Goal: Information Seeking & Learning: Learn about a topic

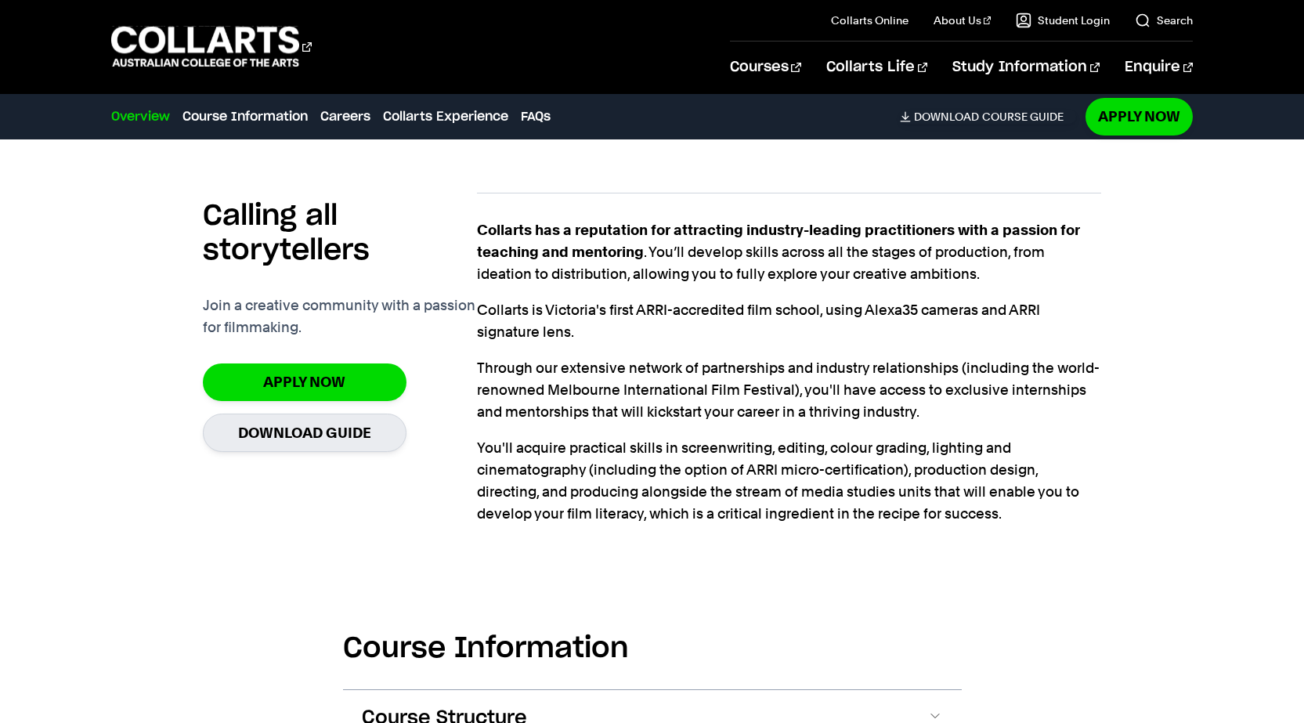
scroll to position [1175, 0]
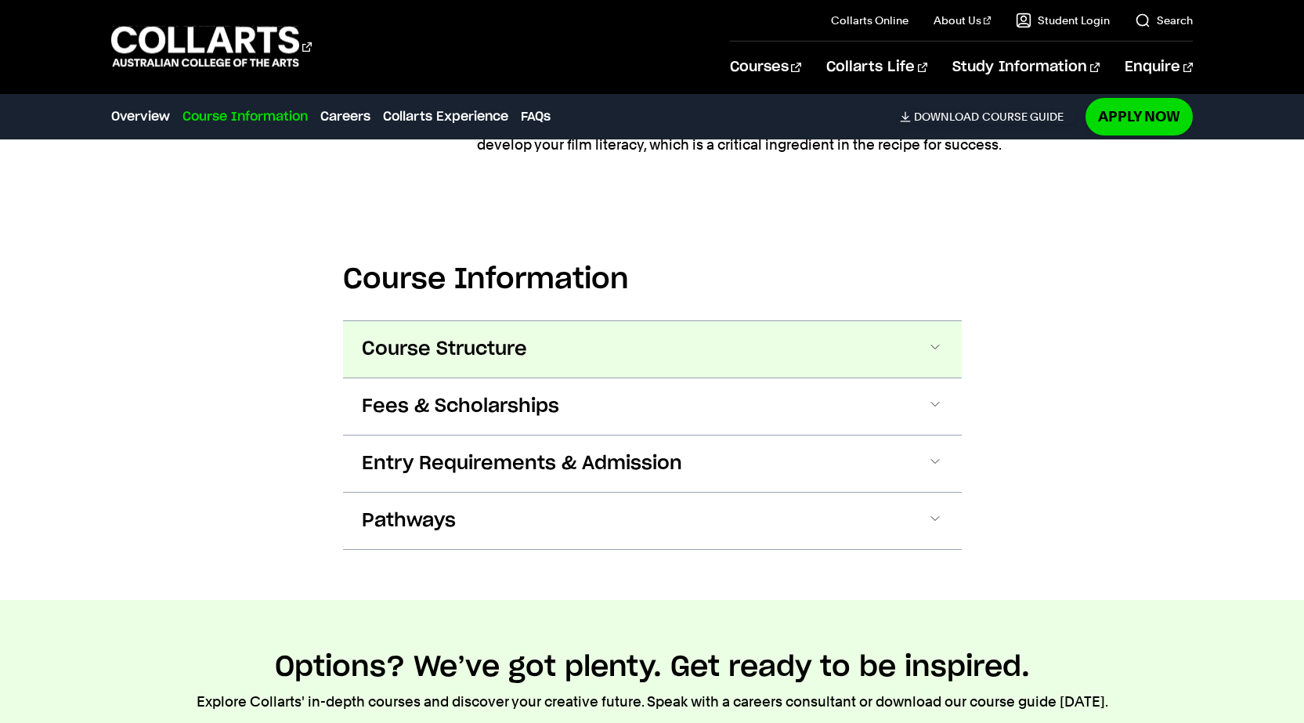
click at [451, 345] on span "Course Structure" at bounding box center [444, 349] width 165 height 25
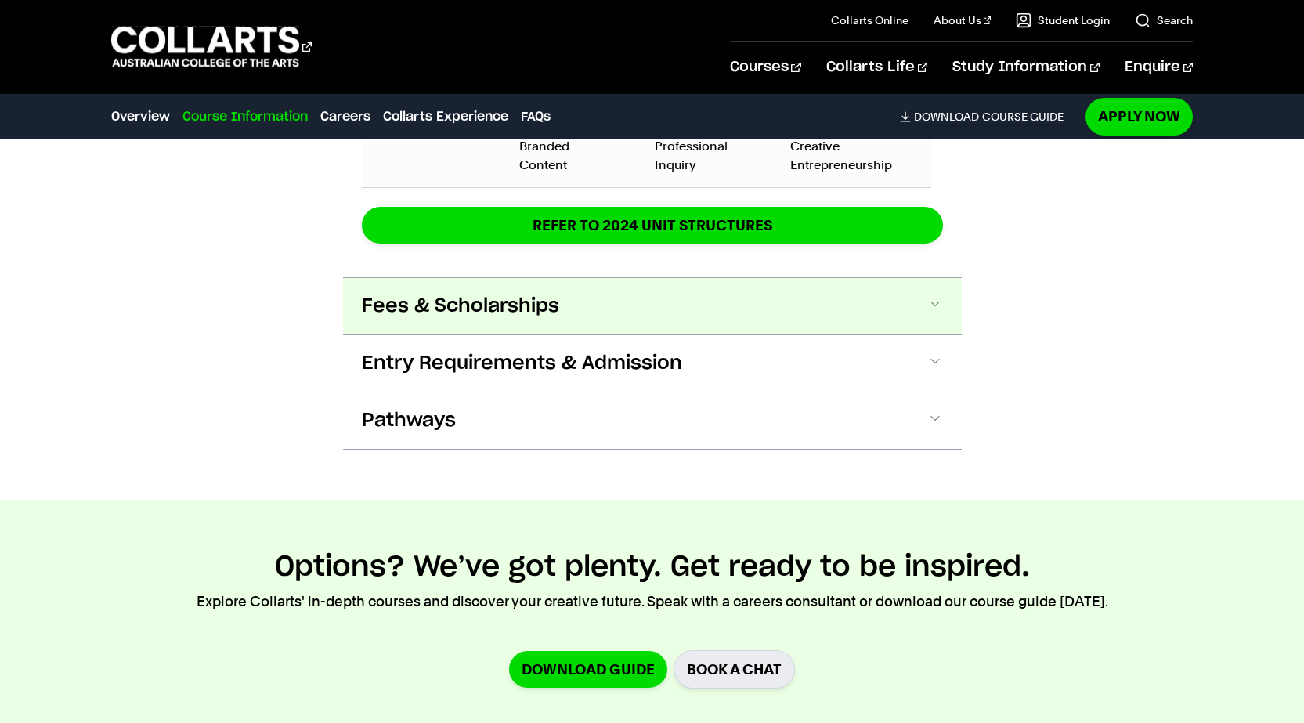
scroll to position [2530, 0]
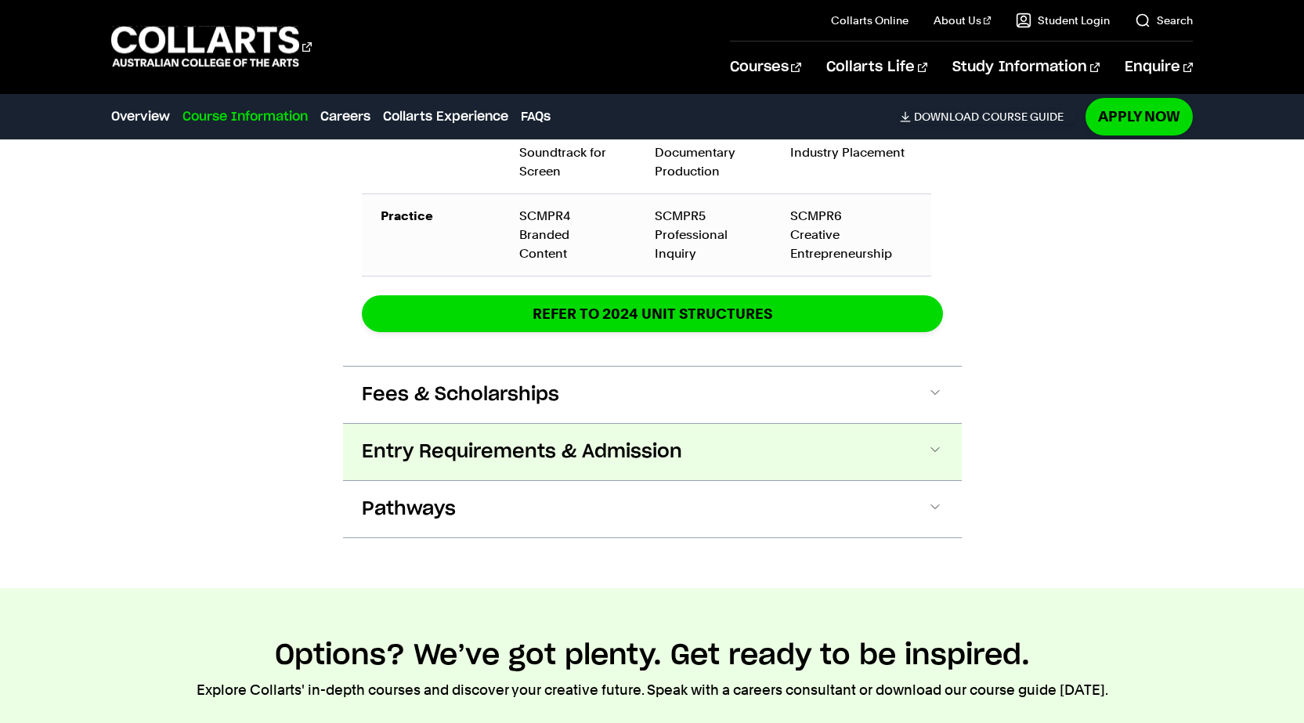
click at [458, 439] on span "Entry Requirements & Admission" at bounding box center [522, 451] width 320 height 25
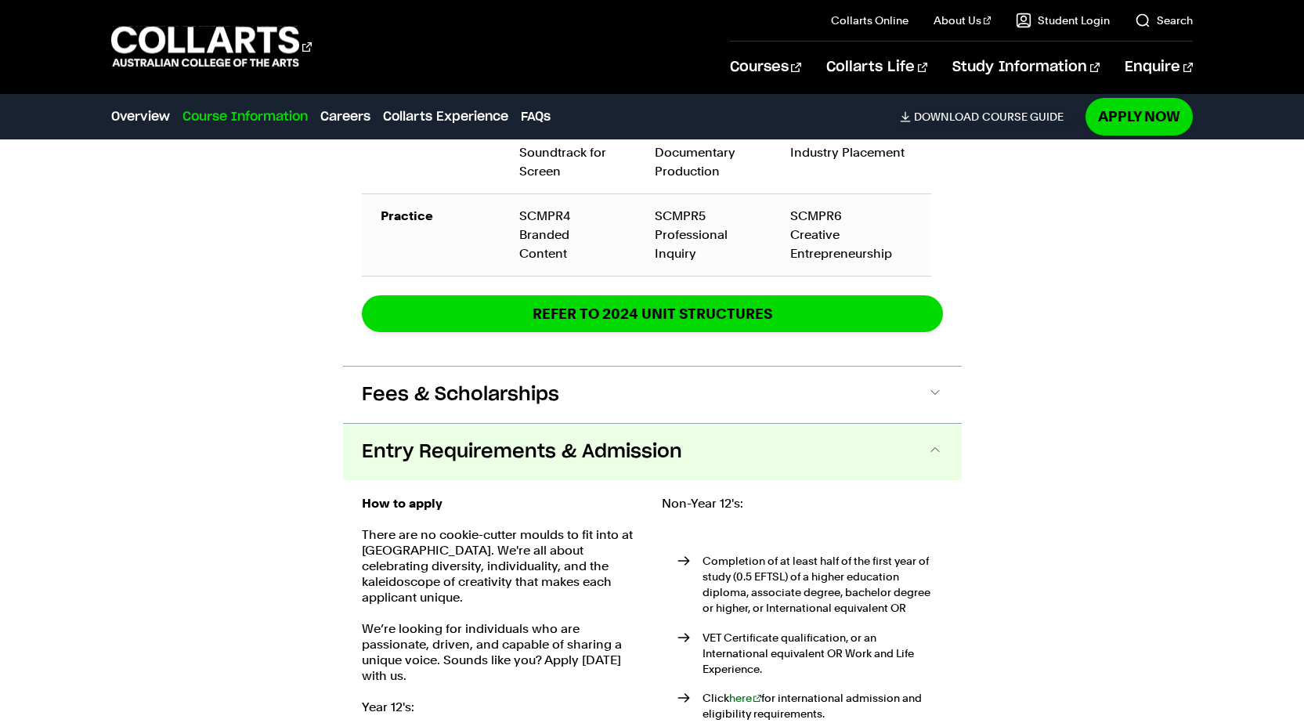
scroll to position [2794, 0]
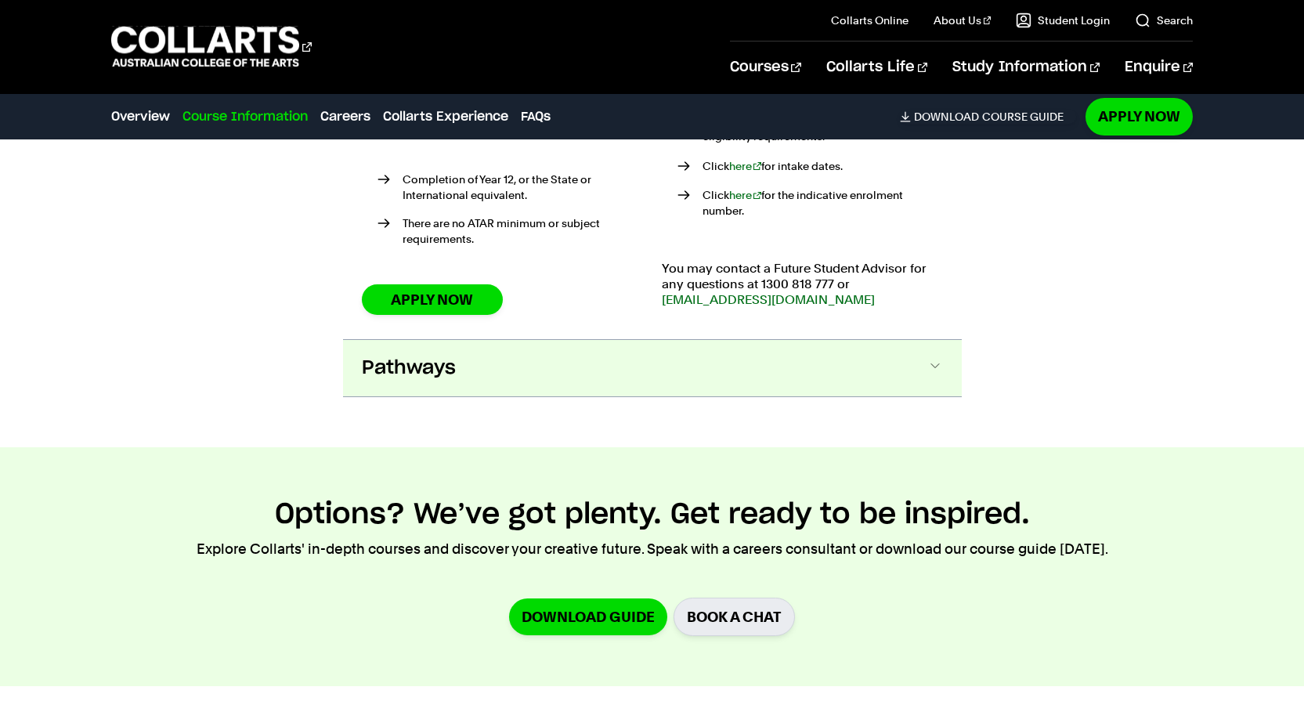
click at [421, 356] on span "Pathways" at bounding box center [409, 368] width 94 height 25
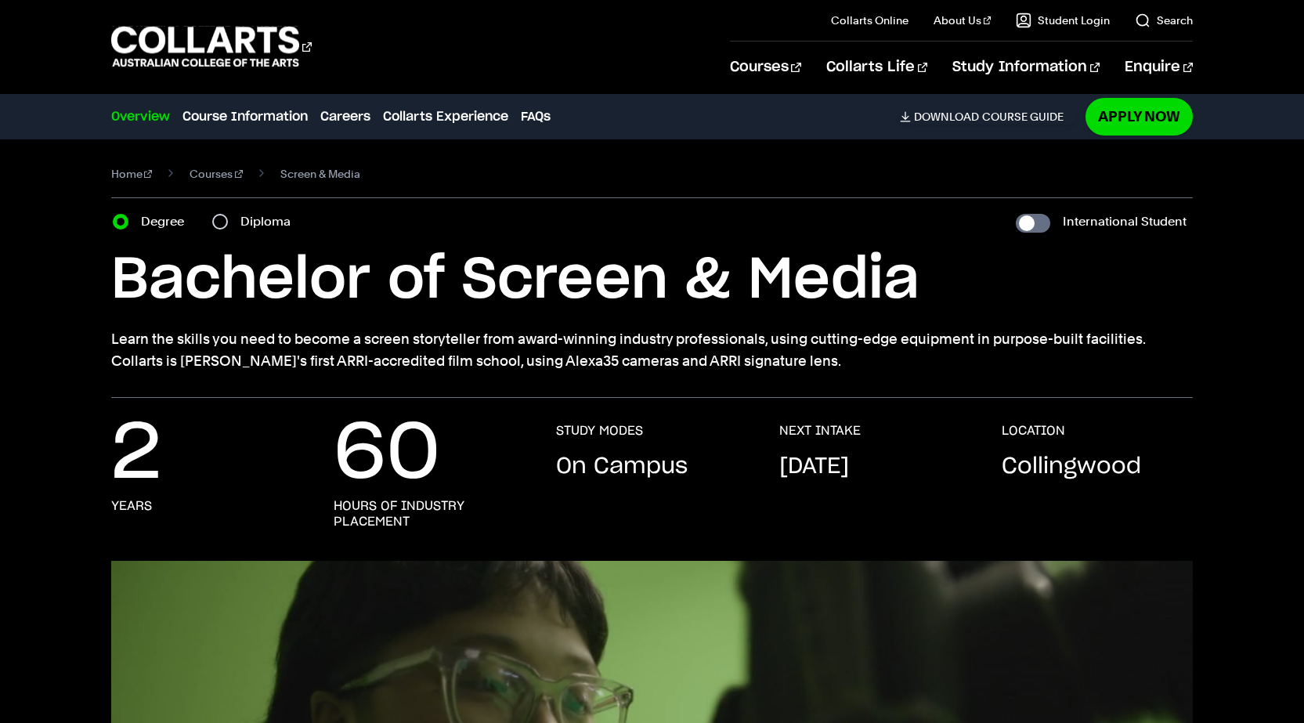
scroll to position [0, 0]
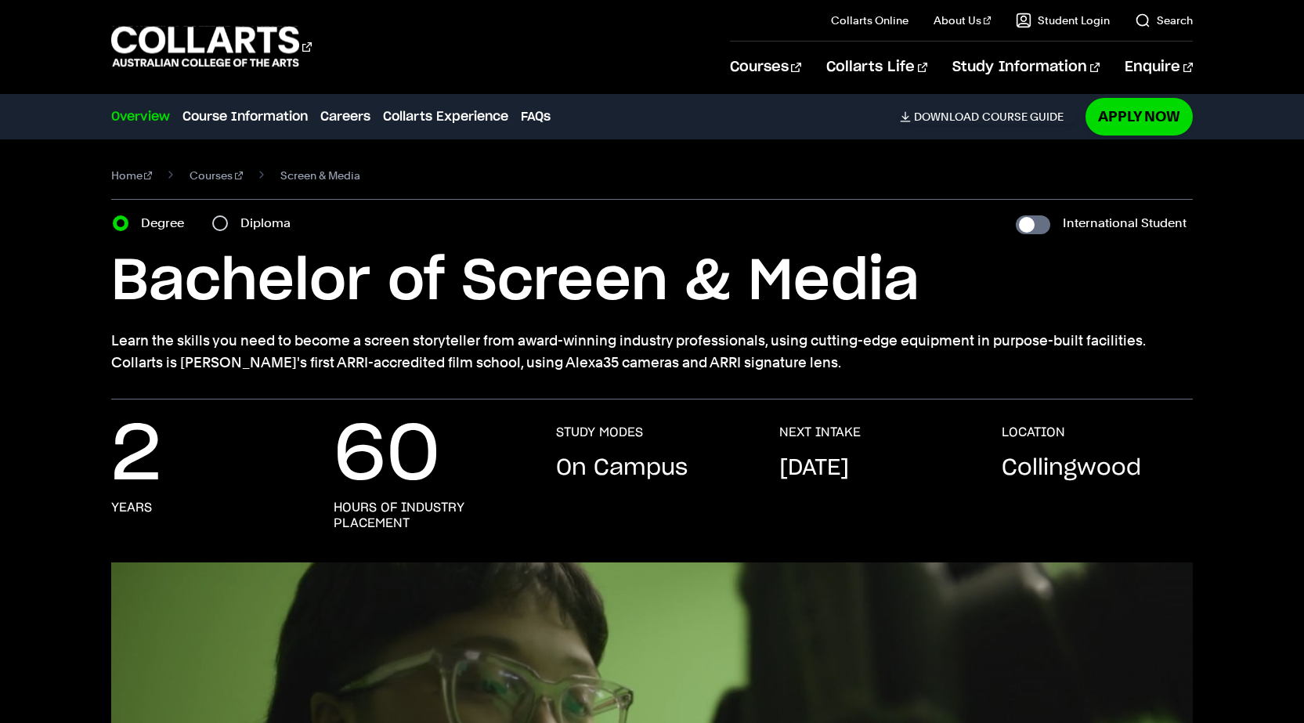
click at [229, 226] on div "Diploma" at bounding box center [256, 223] width 88 height 22
click at [225, 226] on input "Diploma" at bounding box center [220, 223] width 16 height 16
radio input "true"
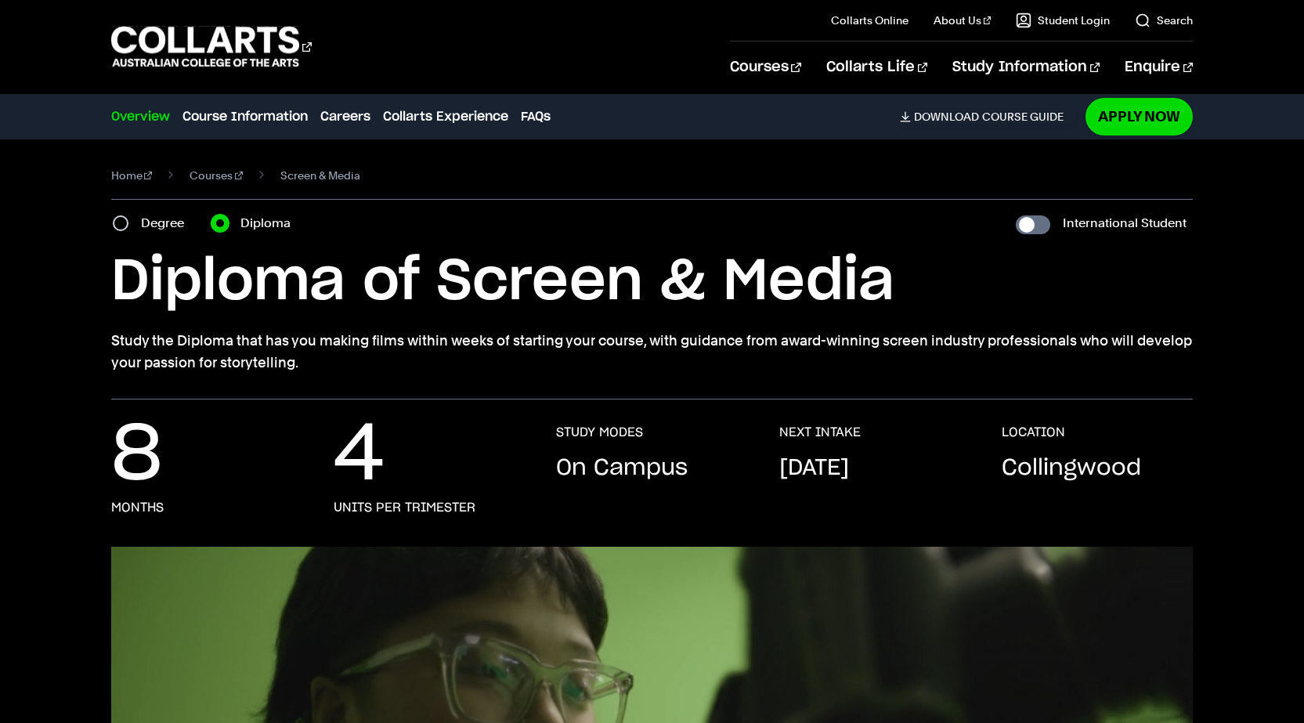
click at [219, 222] on input "Diploma" at bounding box center [220, 223] width 16 height 16
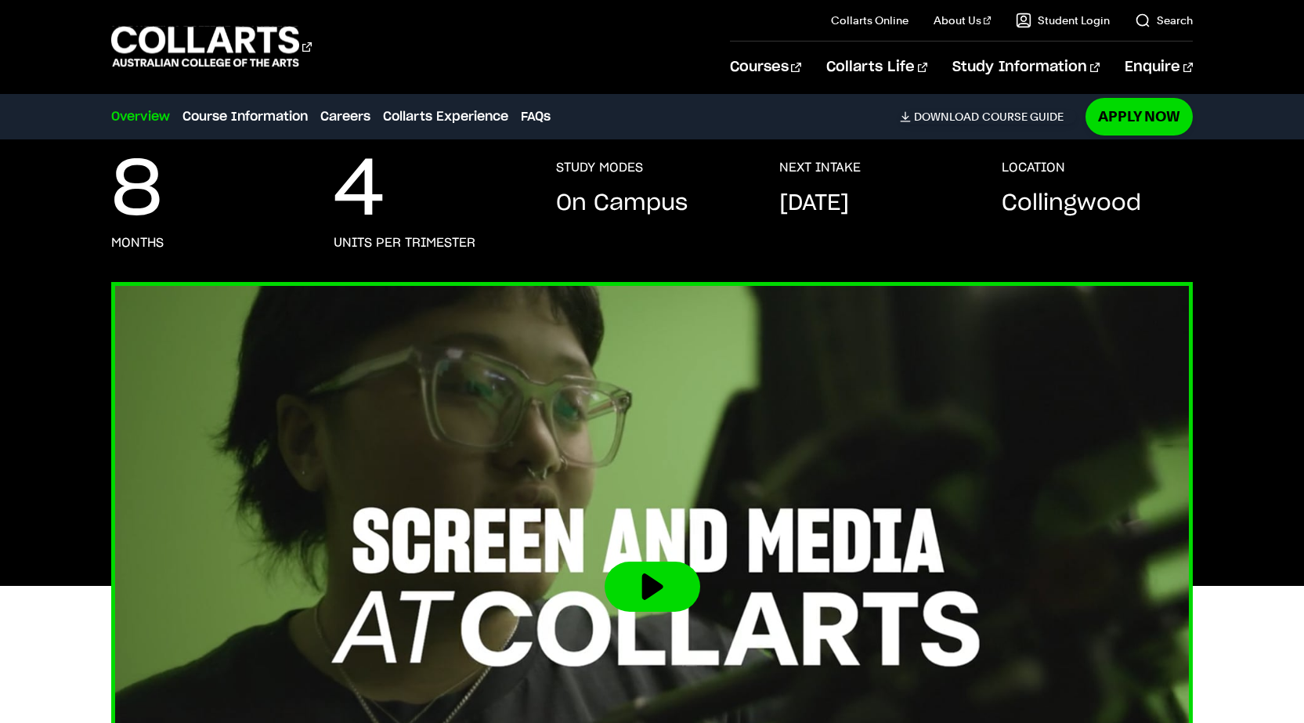
scroll to position [392, 0]
